Goal: Browse casually

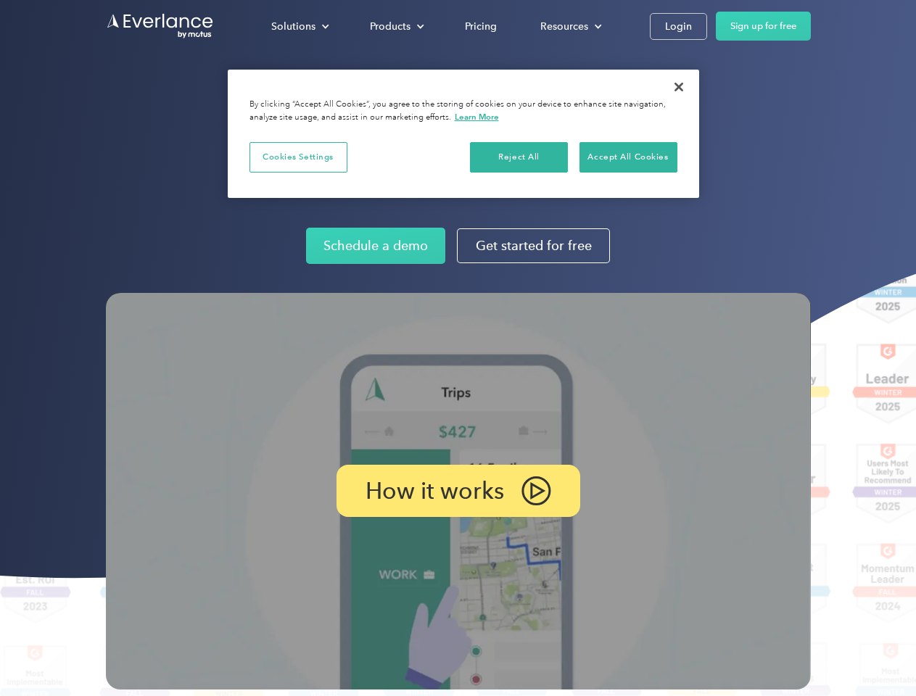
click at [458, 348] on img at bounding box center [458, 491] width 705 height 397
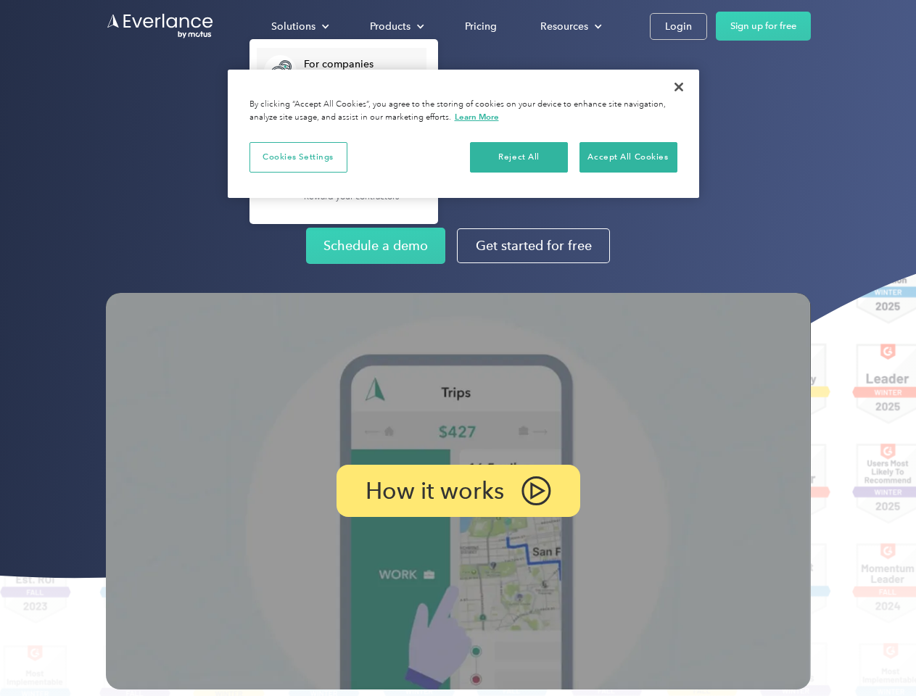
click at [300, 26] on div "Solutions" at bounding box center [293, 26] width 44 height 18
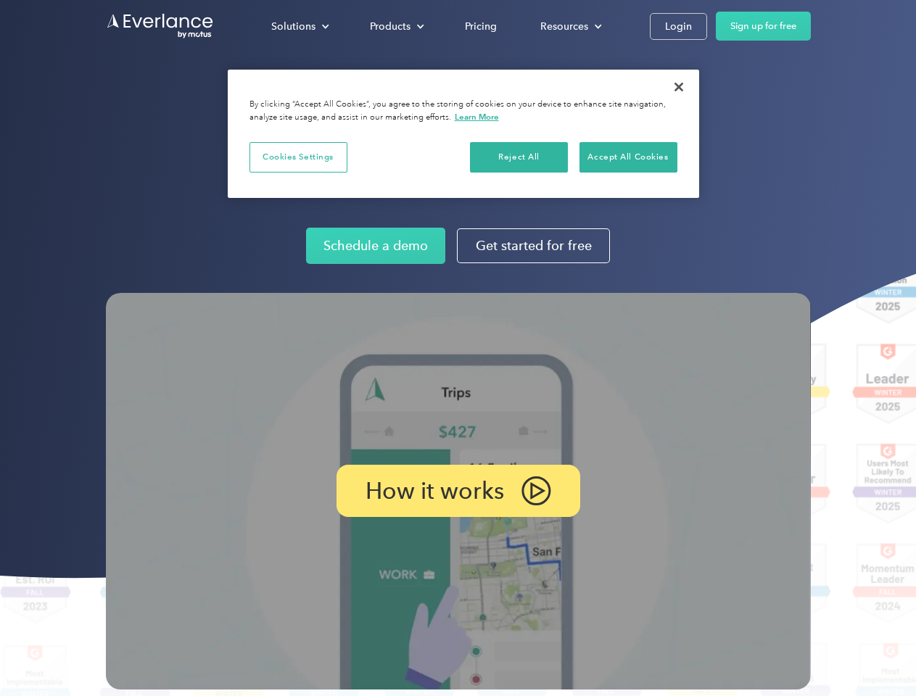
click at [395, 26] on div "Products" at bounding box center [390, 26] width 41 height 18
click at [569, 26] on div "Resources" at bounding box center [564, 26] width 48 height 18
click at [458, 491] on p "How it works" at bounding box center [435, 490] width 139 height 17
click at [298, 157] on button "Cookies Settings" at bounding box center [299, 157] width 98 height 30
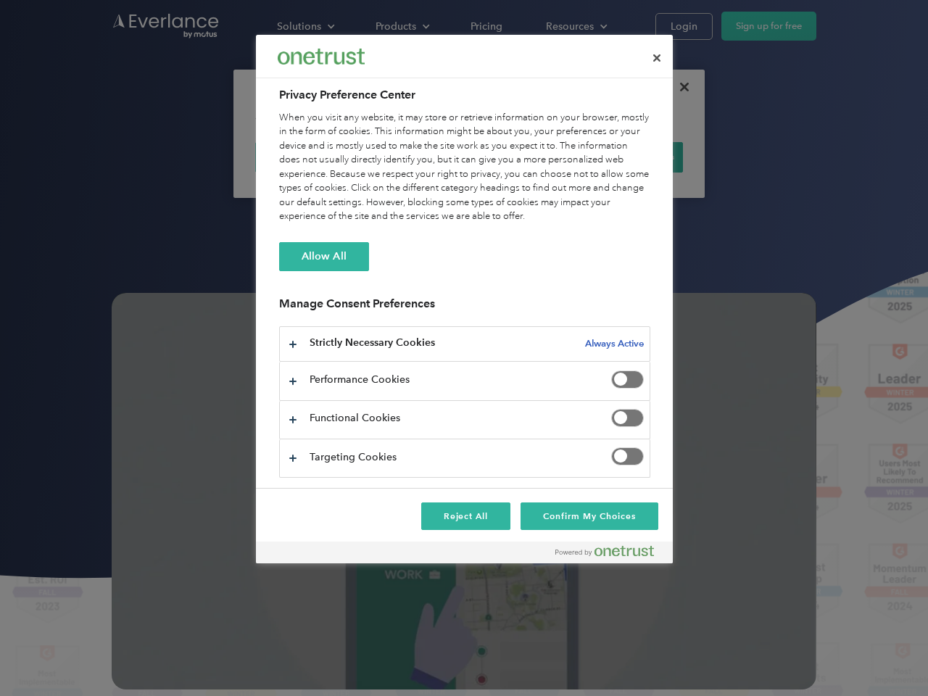
click at [519, 157] on div "When you visit any website, it may store or retrieve information on your browse…" at bounding box center [464, 167] width 371 height 113
click at [628, 157] on div "When you visit any website, it may store or retrieve information on your browse…" at bounding box center [464, 167] width 371 height 113
click at [679, 87] on div at bounding box center [464, 348] width 928 height 696
